Goal: Task Accomplishment & Management: Use online tool/utility

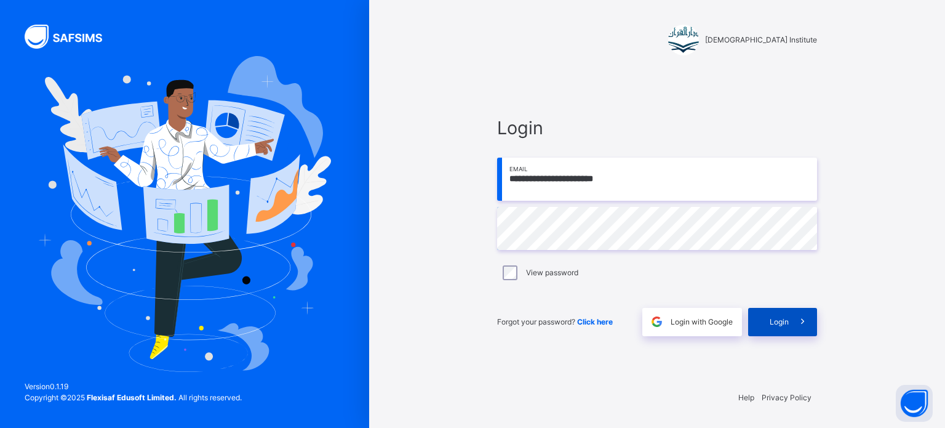
click at [776, 319] on span "Login" at bounding box center [779, 321] width 19 height 11
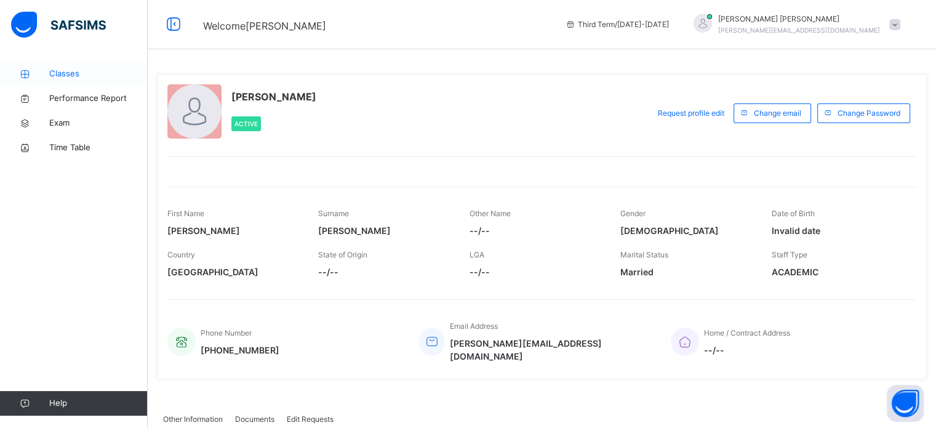
click at [58, 76] on span "Classes" at bounding box center [98, 74] width 98 height 12
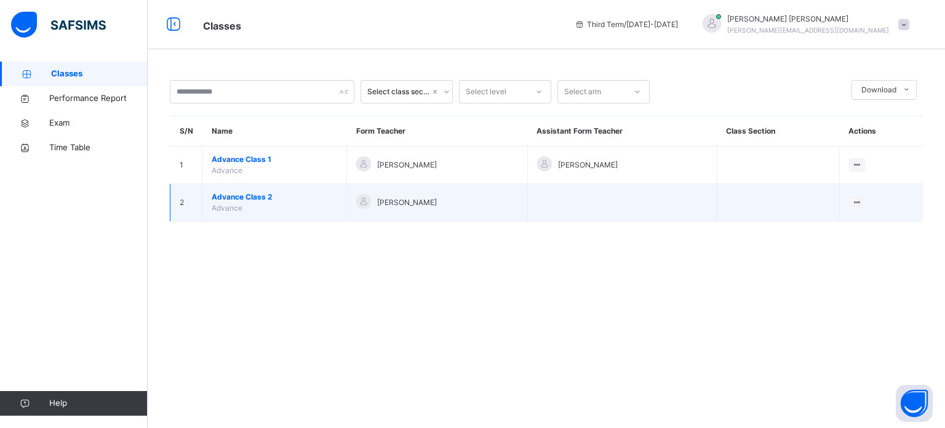
click at [226, 194] on span "Advance Class 2" at bounding box center [275, 196] width 126 height 11
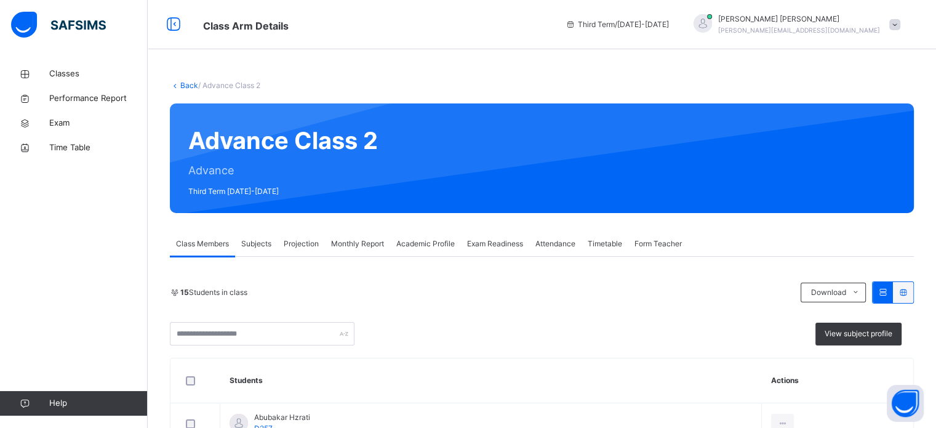
click at [308, 247] on span "Projection" at bounding box center [301, 243] width 35 height 11
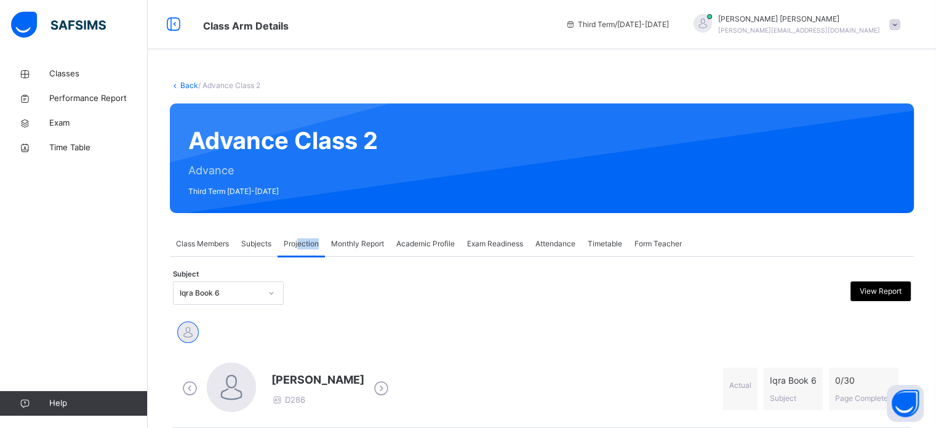
drag, startPoint x: 308, startPoint y: 247, endPoint x: 300, endPoint y: 255, distance: 11.3
click at [300, 255] on div "Projection" at bounding box center [301, 243] width 47 height 25
click at [263, 291] on div at bounding box center [271, 293] width 21 height 20
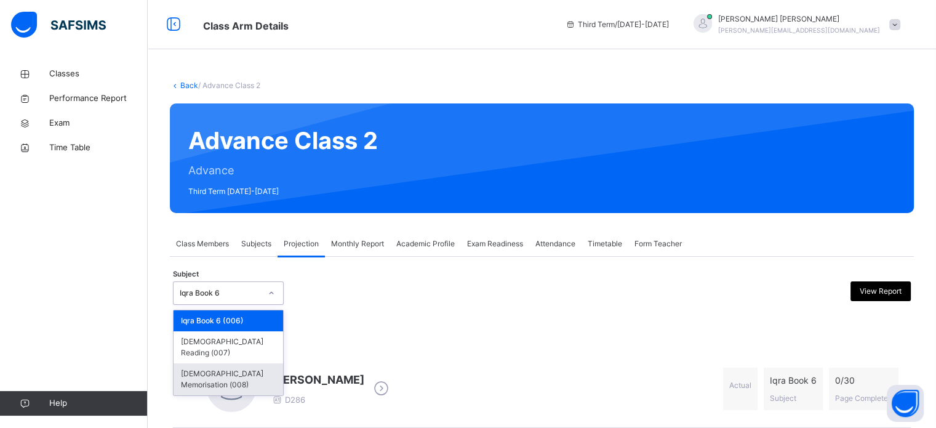
click at [251, 363] on div "[DEMOGRAPHIC_DATA] Memorisation (008)" at bounding box center [229, 379] width 110 height 32
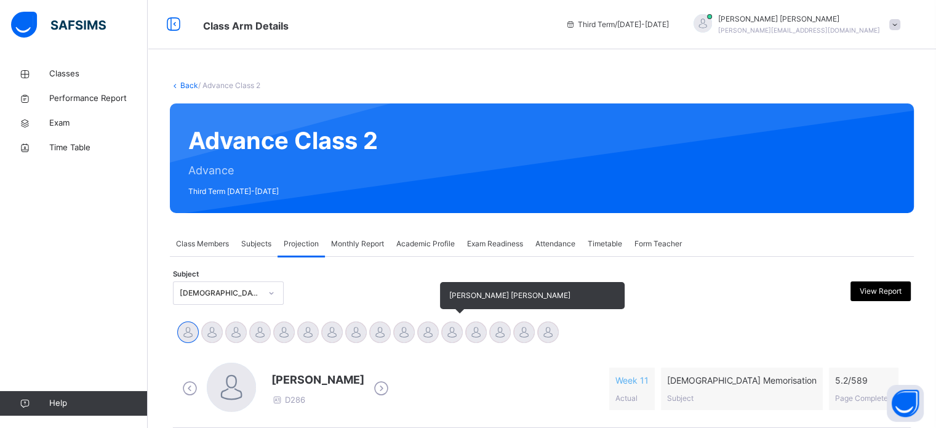
click at [448, 332] on div at bounding box center [452, 332] width 22 height 22
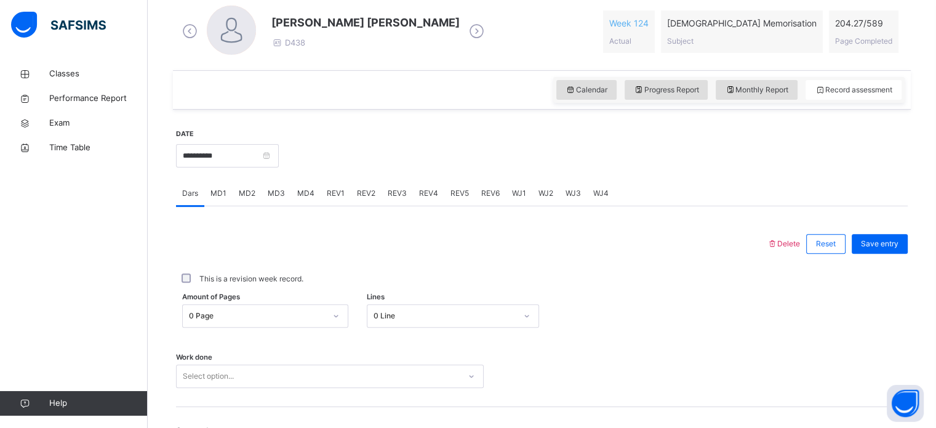
scroll to position [358, 0]
click at [278, 155] on input "**********" at bounding box center [227, 154] width 103 height 23
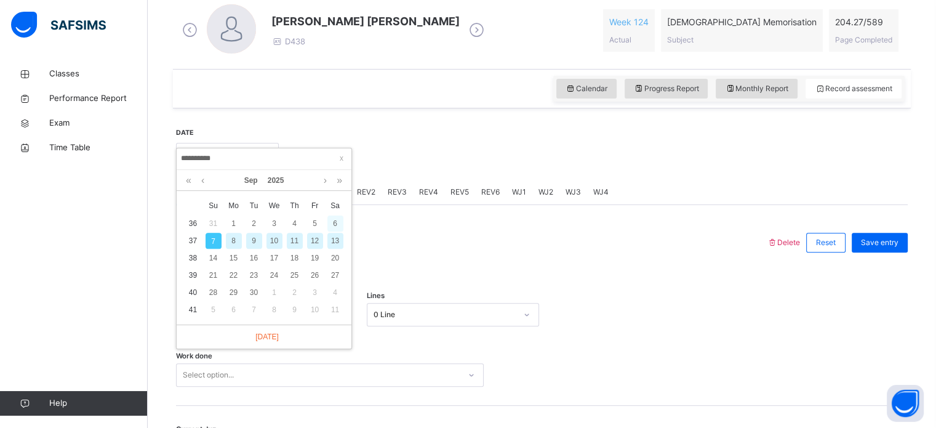
click at [331, 217] on div "6" at bounding box center [335, 223] width 16 height 16
type input "**********"
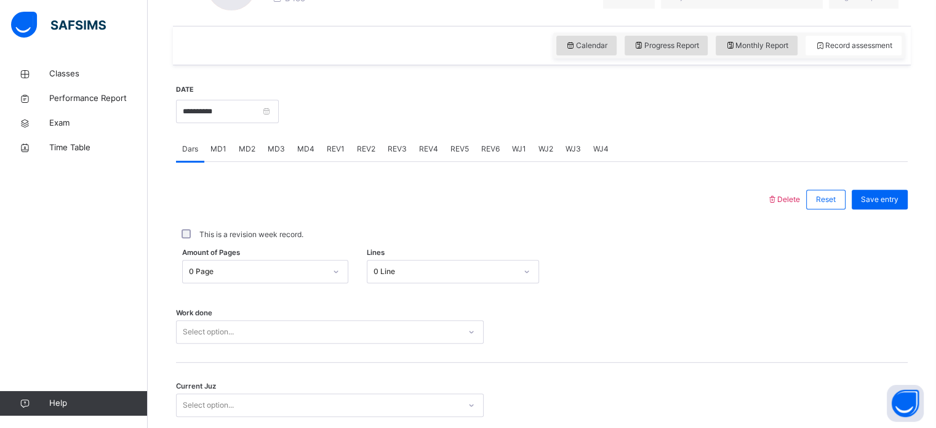
scroll to position [496, 0]
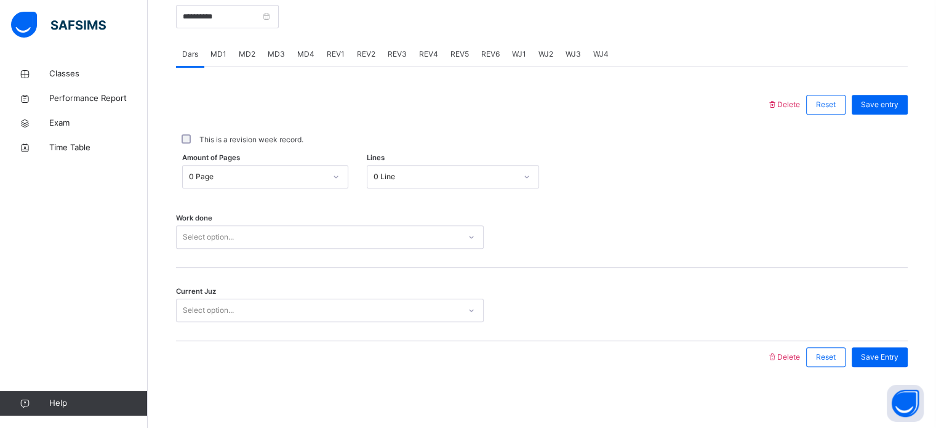
click at [240, 249] on div "Select option..." at bounding box center [330, 236] width 308 height 23
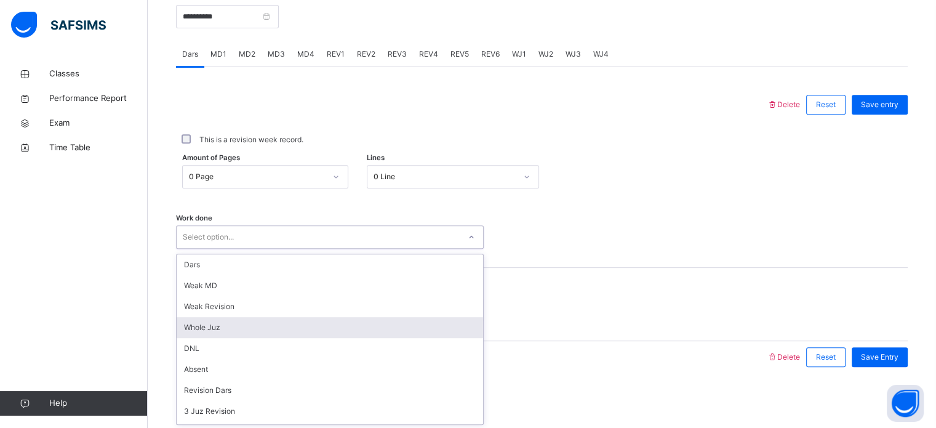
click at [217, 329] on div "Whole Juz" at bounding box center [330, 327] width 307 height 21
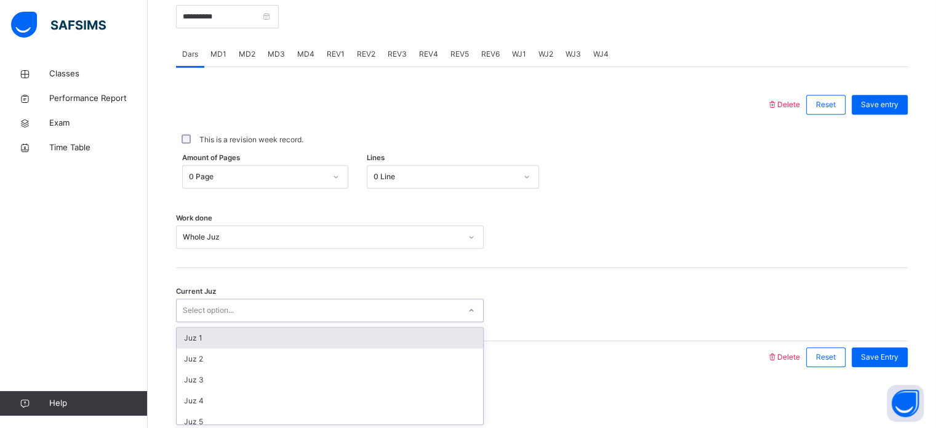
click at [219, 315] on div "Select option..." at bounding box center [208, 310] width 51 height 23
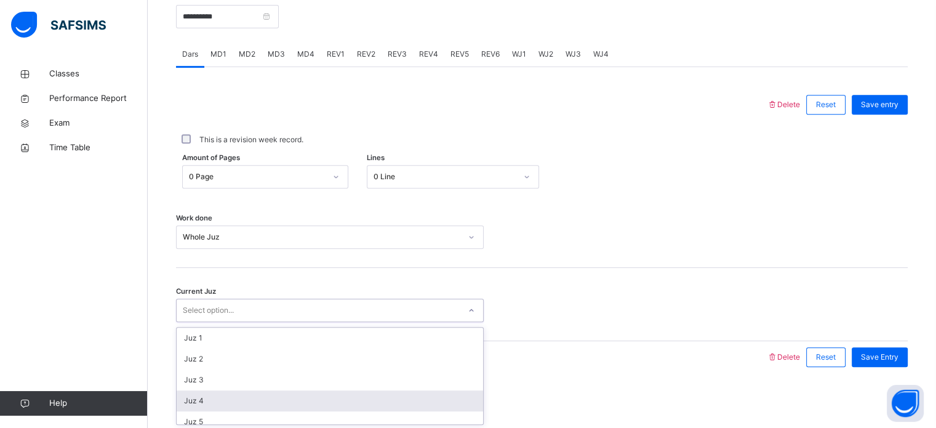
click at [214, 399] on div "Juz 4" at bounding box center [330, 400] width 307 height 21
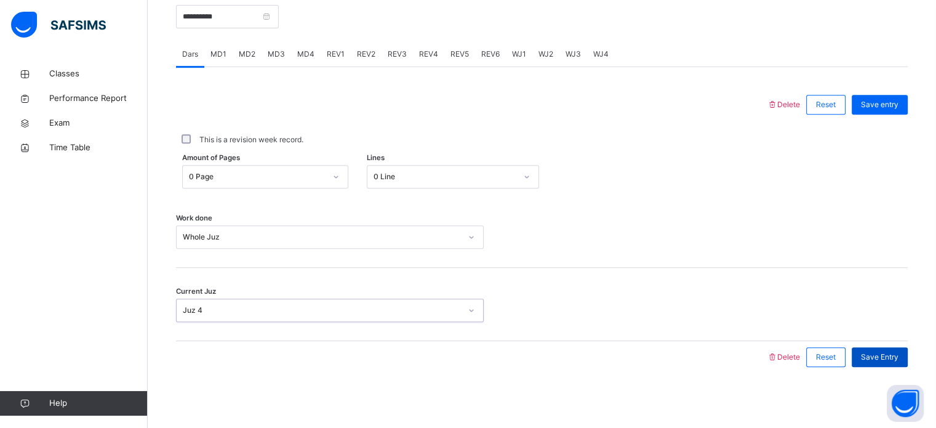
click at [899, 348] on div "Save Entry" at bounding box center [880, 357] width 56 height 20
click at [540, 51] on span "WJ2" at bounding box center [546, 54] width 15 height 11
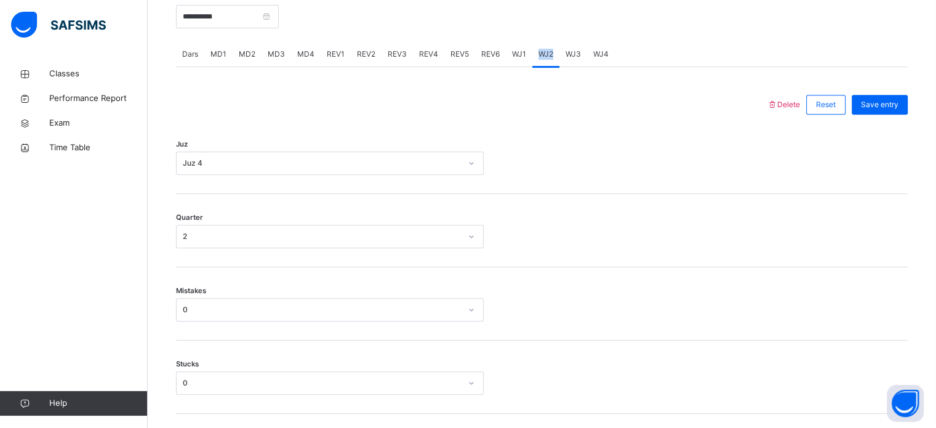
click at [540, 51] on span "WJ2" at bounding box center [546, 54] width 15 height 11
click at [456, 104] on div at bounding box center [471, 105] width 579 height 32
click at [575, 50] on span "WJ3" at bounding box center [573, 54] width 15 height 11
click at [588, 49] on div "WJ4" at bounding box center [601, 54] width 28 height 25
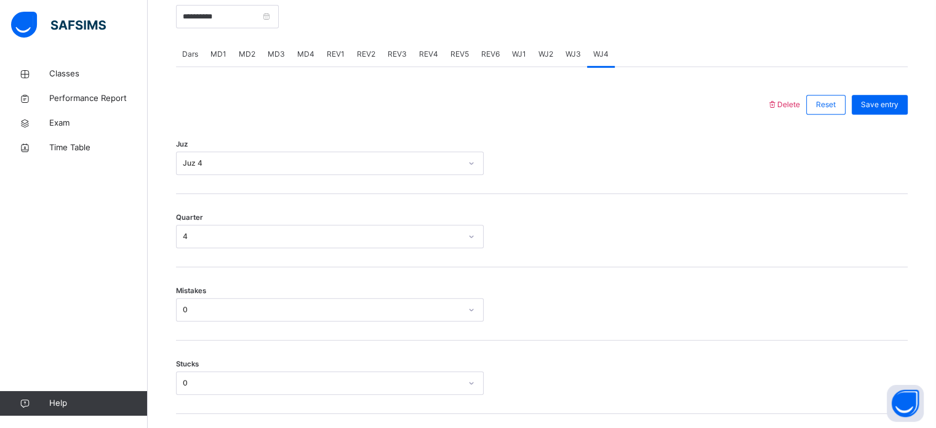
scroll to position [483, 0]
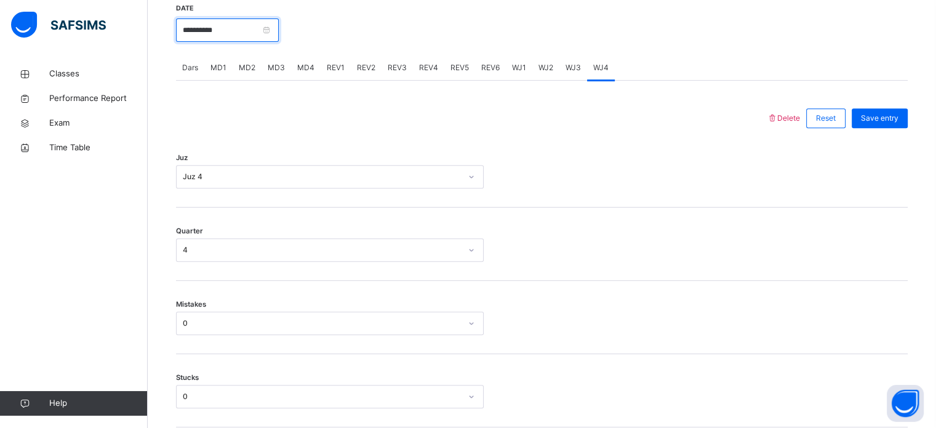
click at [257, 39] on input "**********" at bounding box center [227, 29] width 103 height 23
